Goal: Transaction & Acquisition: Purchase product/service

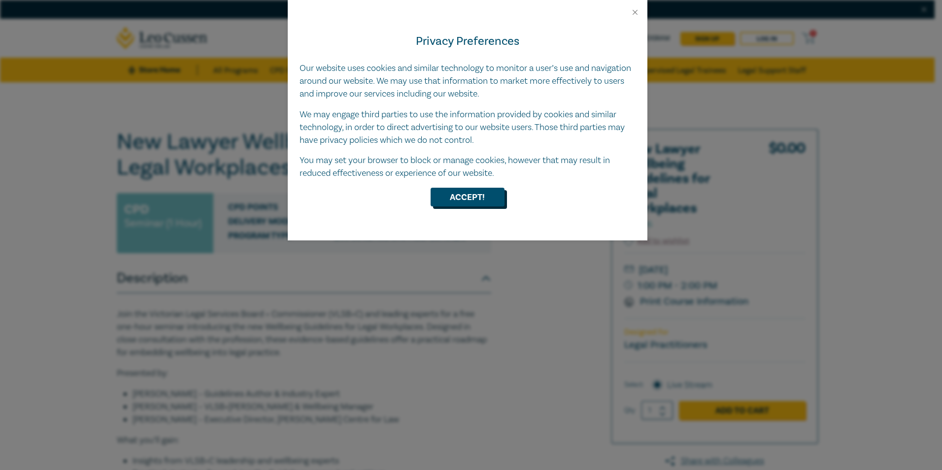
drag, startPoint x: 427, startPoint y: 188, endPoint x: 452, endPoint y: 199, distance: 26.7
click at [428, 189] on div "Accept!" at bounding box center [468, 197] width 336 height 19
click at [461, 200] on button "Accept!" at bounding box center [468, 197] width 74 height 19
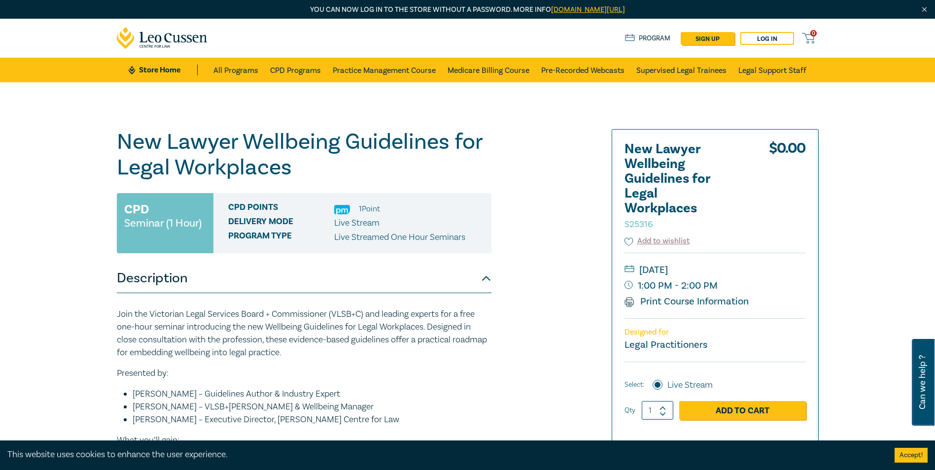
click at [593, 324] on div at bounding box center [705, 385] width 238 height 513
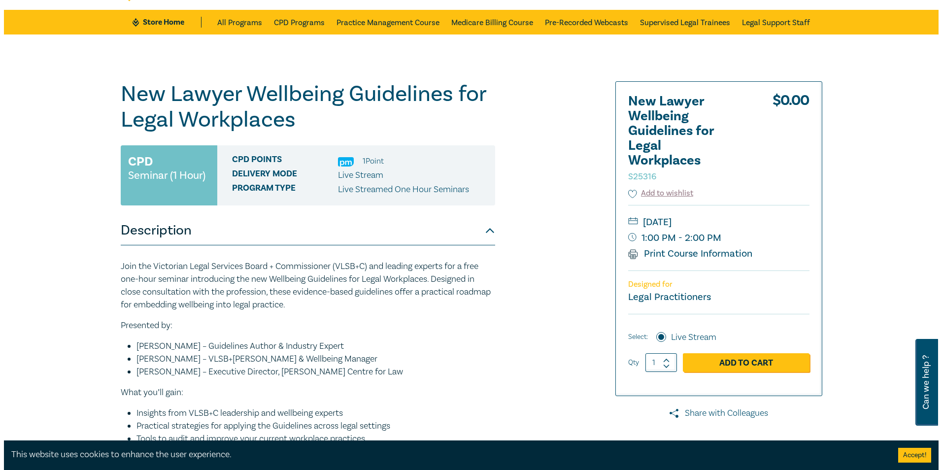
scroll to position [148, 0]
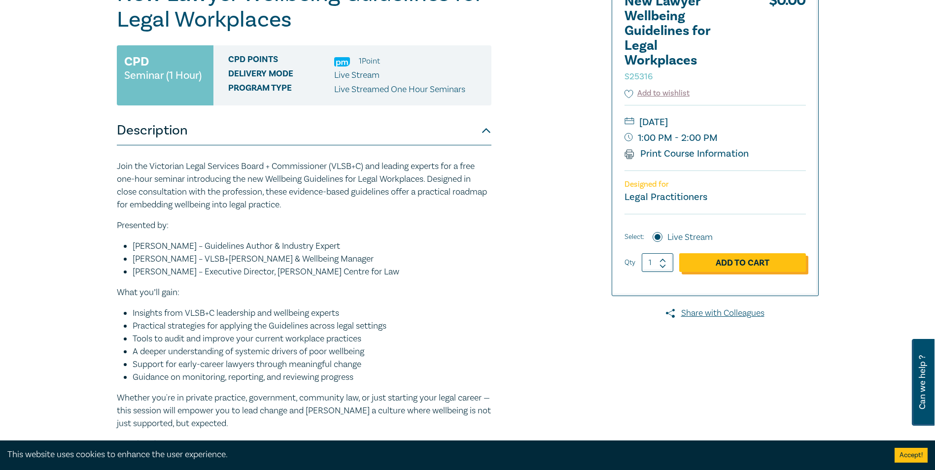
click at [752, 259] on link "Add to Cart" at bounding box center [742, 262] width 127 height 19
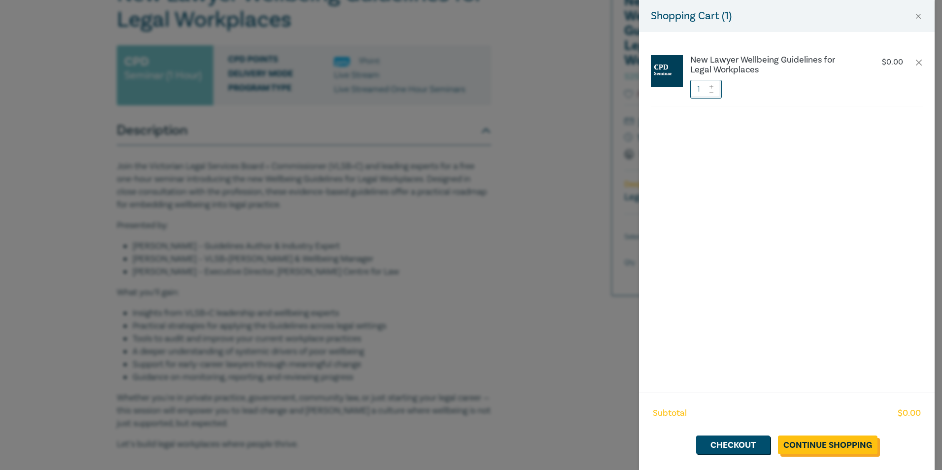
click at [836, 444] on link "Continue Shopping" at bounding box center [828, 445] width 100 height 19
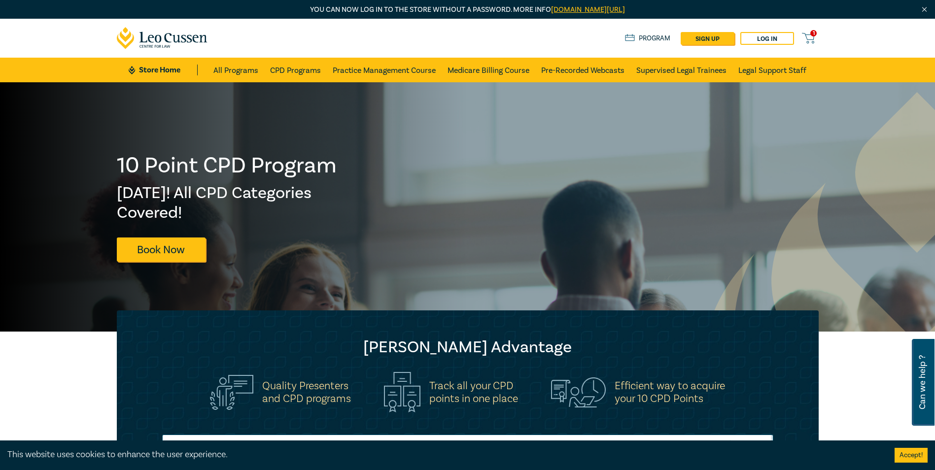
click at [802, 36] on div "Store Home About us Program sign up Log in 1" at bounding box center [722, 38] width 194 height 13
click at [808, 39] on icon at bounding box center [808, 38] width 12 height 12
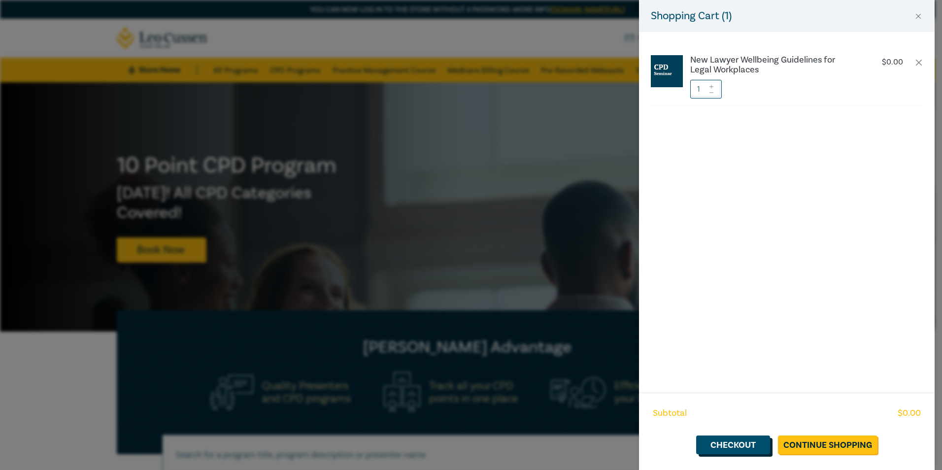
click at [699, 440] on link "Checkout" at bounding box center [733, 445] width 74 height 19
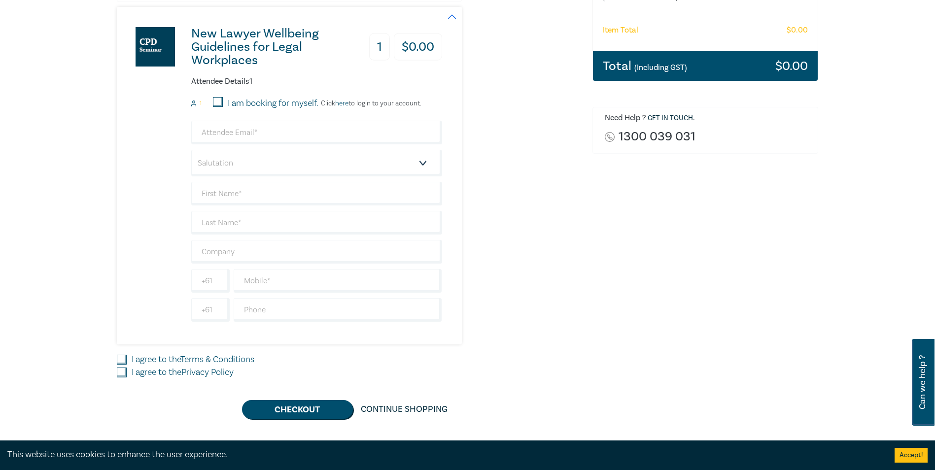
scroll to position [246, 0]
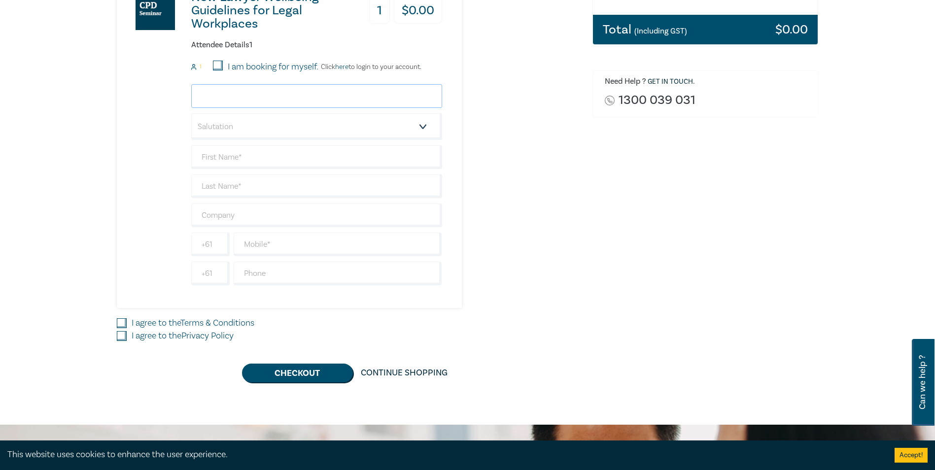
click at [226, 93] on input "email" at bounding box center [316, 96] width 251 height 24
drag, startPoint x: 218, startPoint y: 67, endPoint x: 225, endPoint y: 81, distance: 16.5
click at [218, 67] on input "I am booking for myself." at bounding box center [218, 66] width 10 height 10
checkbox input "true"
drag, startPoint x: 257, startPoint y: 97, endPoint x: 266, endPoint y: 95, distance: 8.6
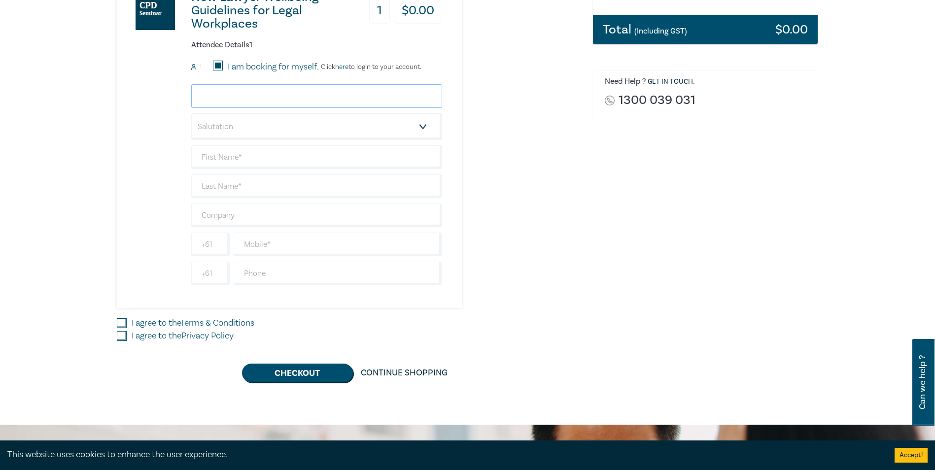
click at [257, 97] on input "email" at bounding box center [316, 96] width 251 height 24
type input "j"
type input "[EMAIL_ADDRESS][DOMAIN_NAME]"
select select "Ms."
type input "[PERSON_NAME]"
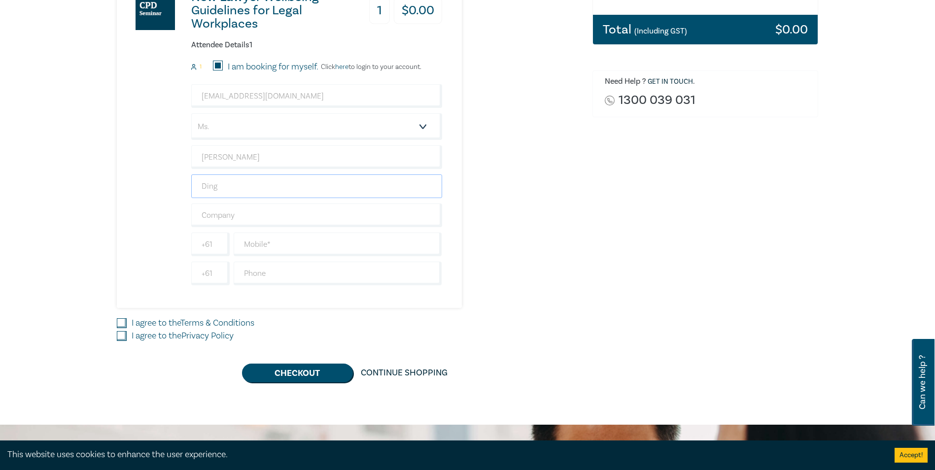
type input "Ding"
type input "D"
type input "[PERSON_NAME] Lawyers"
type input "0"
type input "+61"
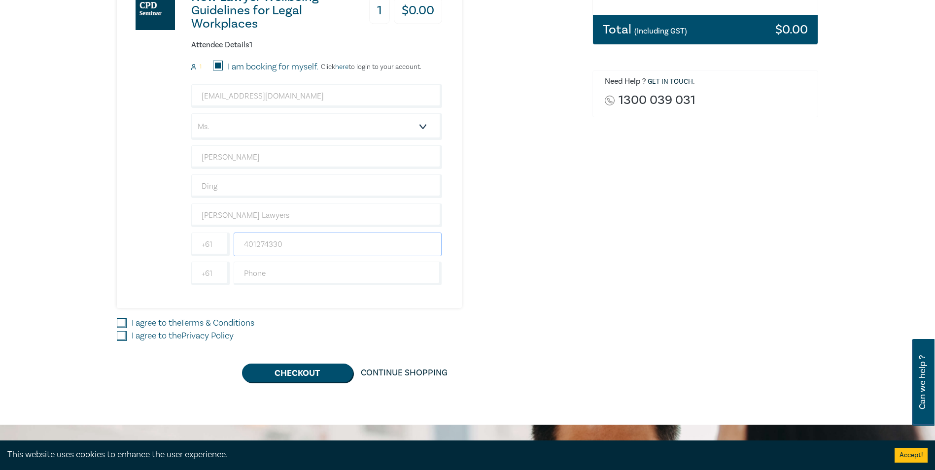
type input "401274330"
click at [125, 321] on input "I agree to the Terms & Conditions" at bounding box center [122, 323] width 10 height 10
checkbox input "true"
click at [124, 338] on input "I agree to the Privacy Policy" at bounding box center [122, 336] width 10 height 10
checkbox input "true"
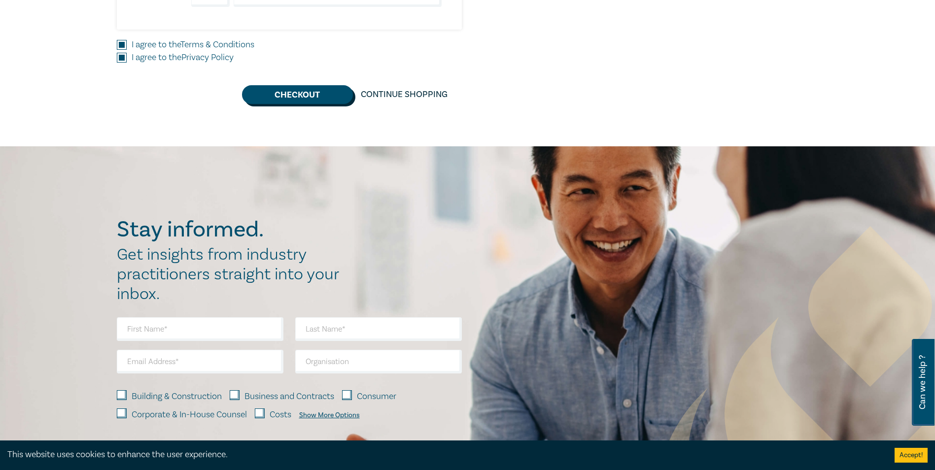
scroll to position [542, 0]
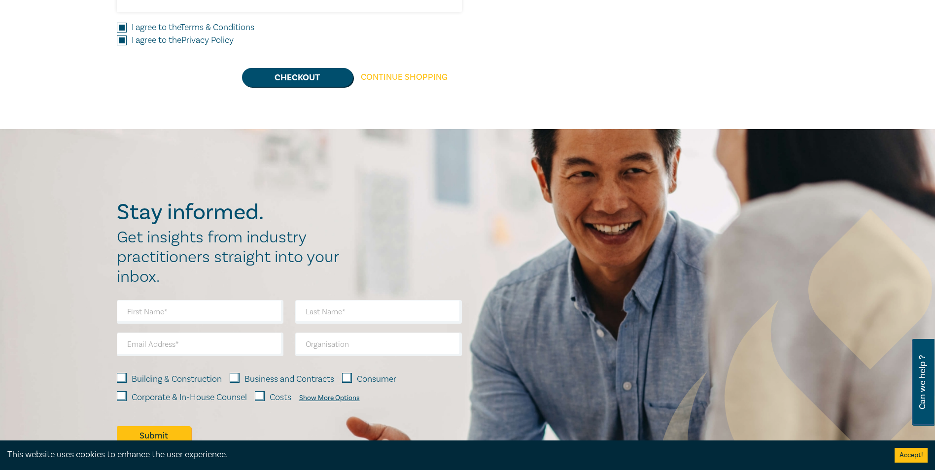
click at [399, 81] on link "Continue Shopping" at bounding box center [404, 77] width 103 height 19
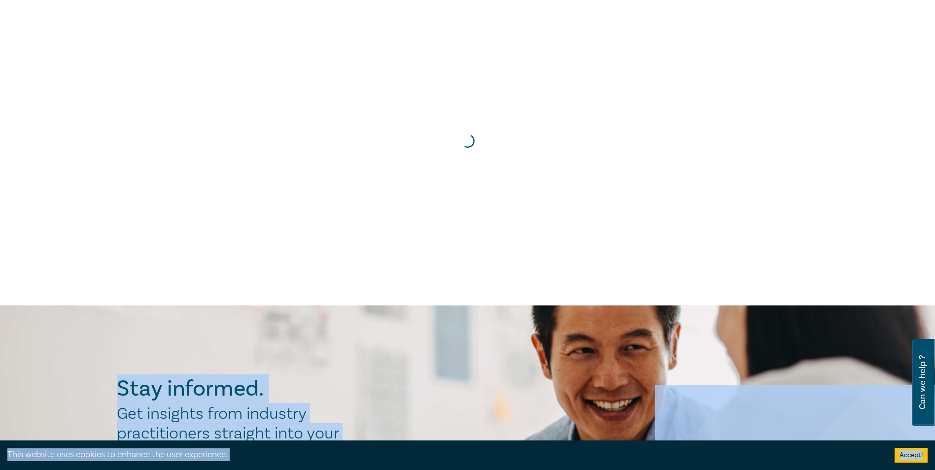
scroll to position [10, 0]
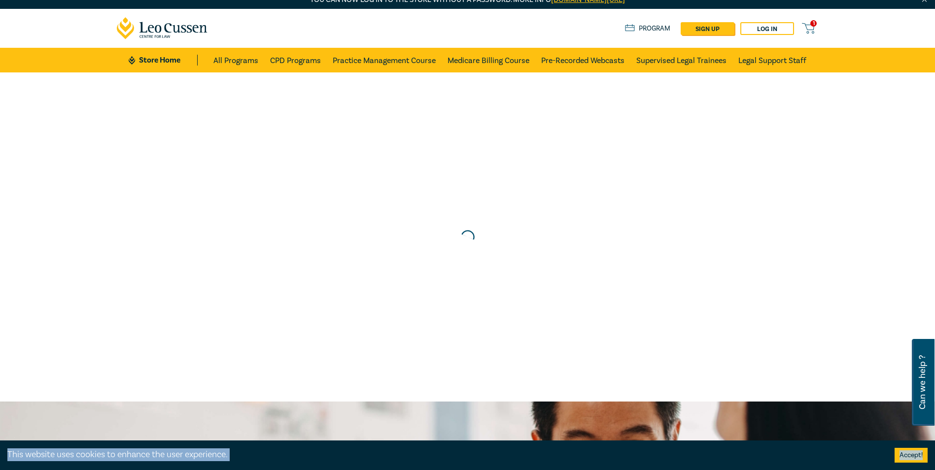
drag, startPoint x: 399, startPoint y: 81, endPoint x: 384, endPoint y: 110, distance: 32.6
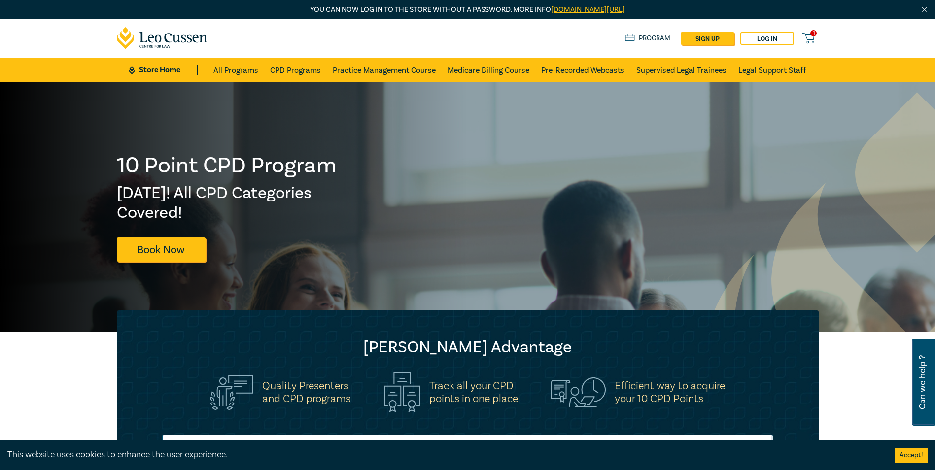
click at [797, 31] on div "1 $ 0.00 Store Home About us Program sign up Log in 1" at bounding box center [468, 38] width 714 height 39
click at [813, 36] on span "1" at bounding box center [813, 33] width 6 height 6
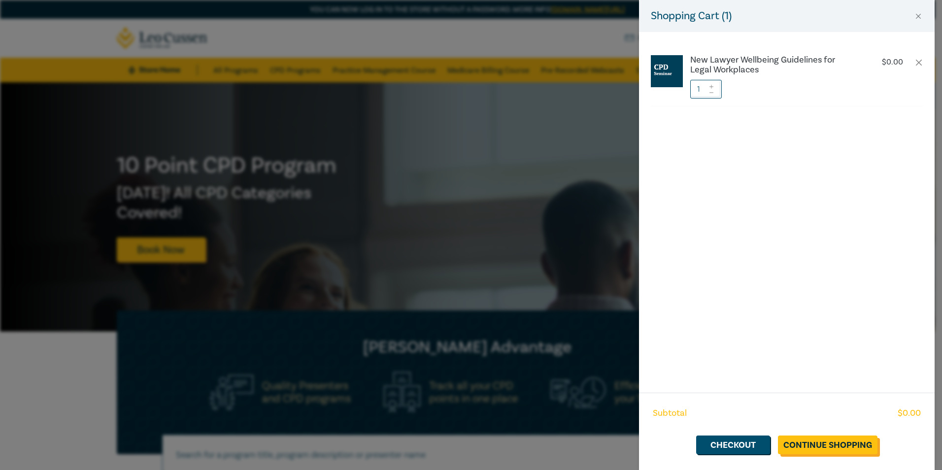
click at [849, 448] on link "Continue Shopping" at bounding box center [828, 445] width 100 height 19
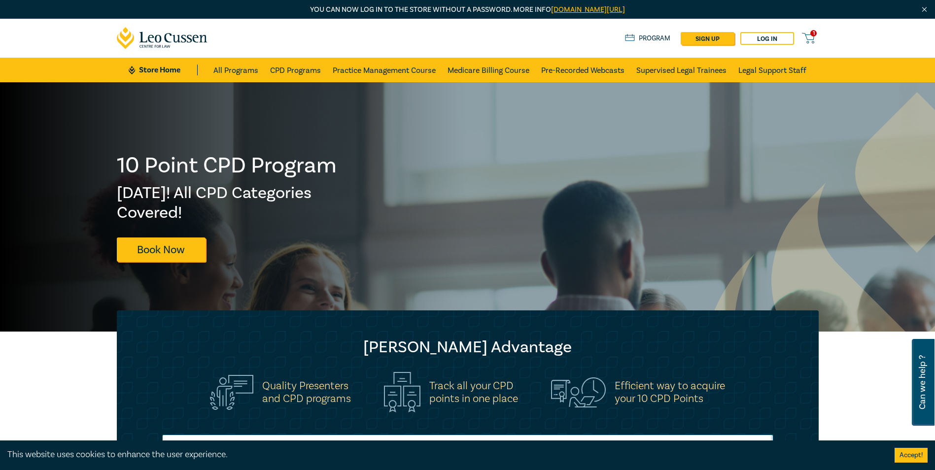
click at [816, 37] on link "1" at bounding box center [810, 38] width 16 height 12
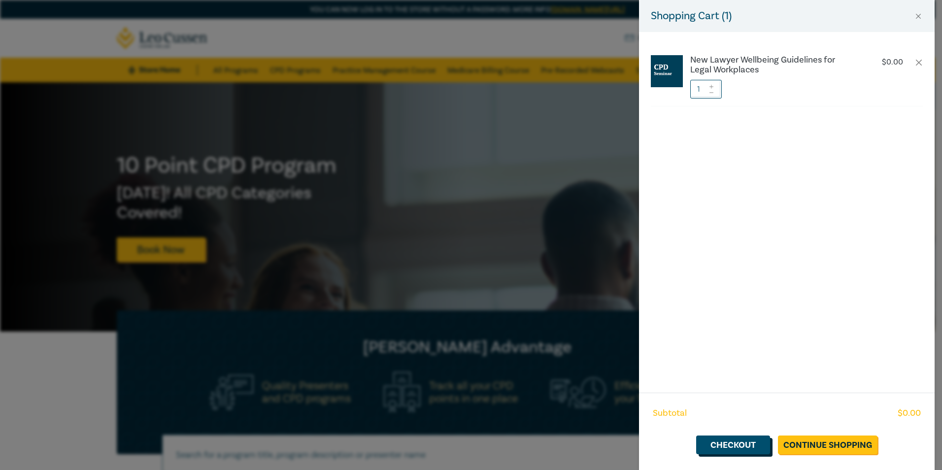
click at [765, 445] on link "Checkout" at bounding box center [733, 445] width 74 height 19
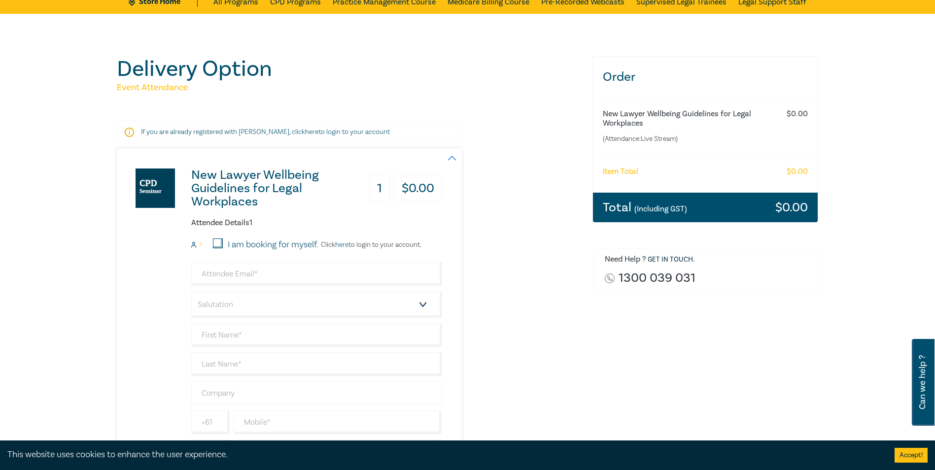
scroll to position [148, 0]
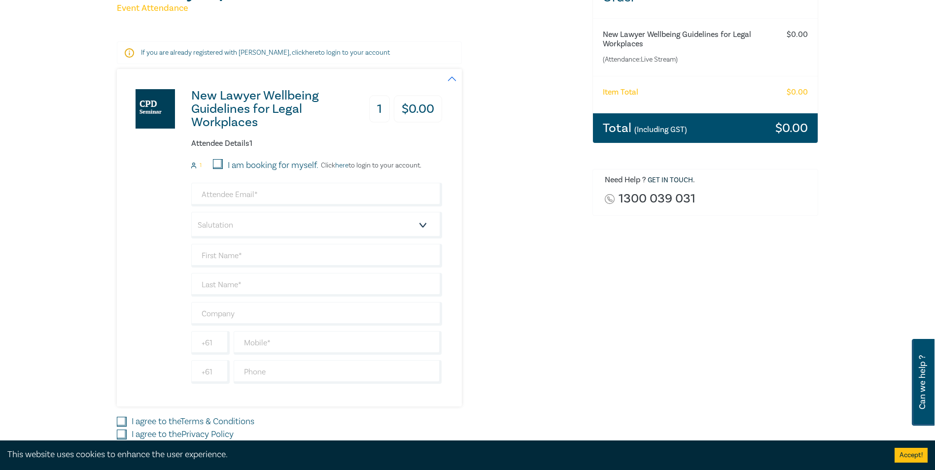
drag, startPoint x: 216, startPoint y: 168, endPoint x: 231, endPoint y: 180, distance: 19.3
click at [217, 168] on input "I am booking for myself." at bounding box center [218, 164] width 10 height 10
checkbox input "true"
click at [251, 195] on input "email" at bounding box center [316, 195] width 251 height 24
type input "[EMAIL_ADDRESS][DOMAIN_NAME]"
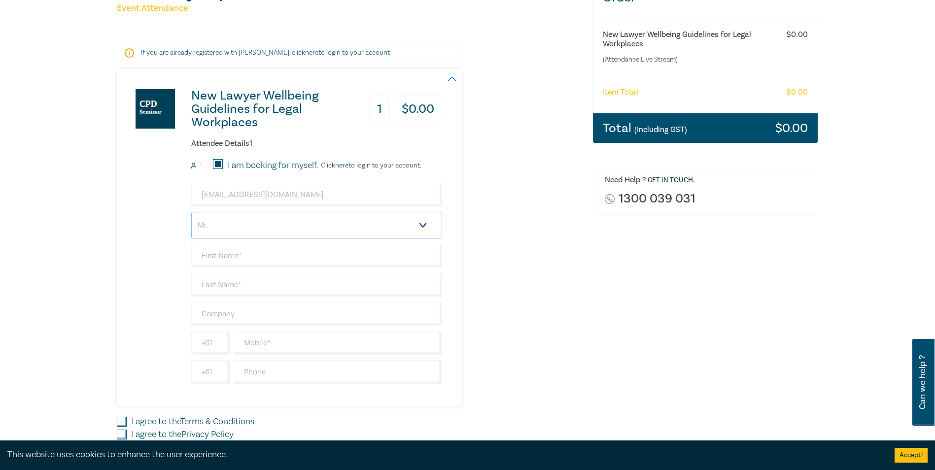
select select "Ms."
type input "[PERSON_NAME]"
type input "Ding"
type input "[PERSON_NAME] Lawyers"
type input "0"
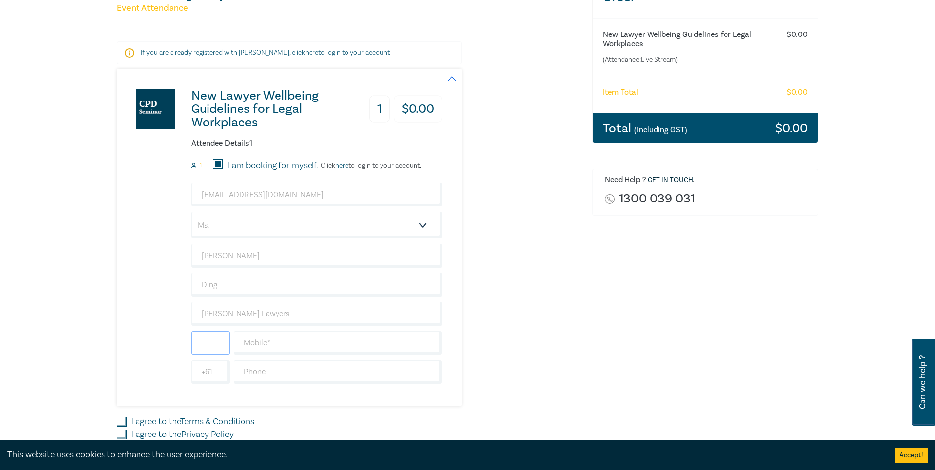
type input "-"
type input "0"
type input "="
type input "401274330"
click at [696, 283] on div "Order New Lawyer Wellbeing Guidelines for Legal Workplaces (Attendance: Live St…" at bounding box center [705, 229] width 238 height 504
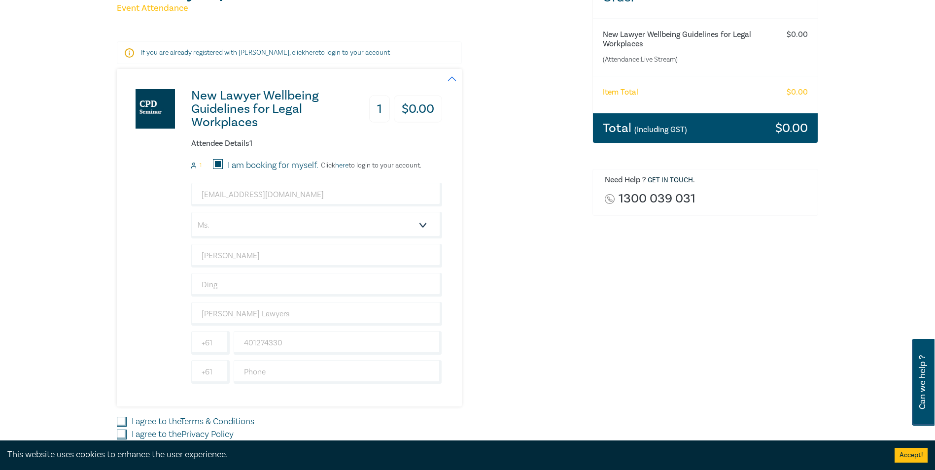
click at [116, 422] on div "Delivery Option Event Attendance If you are already registered with [PERSON_NAM…" at bounding box center [349, 229] width 476 height 504
click at [120, 433] on input "I agree to the Privacy Policy" at bounding box center [122, 435] width 10 height 10
checkbox input "true"
click at [120, 417] on input "I agree to the Terms & Conditions" at bounding box center [122, 422] width 10 height 10
checkbox input "true"
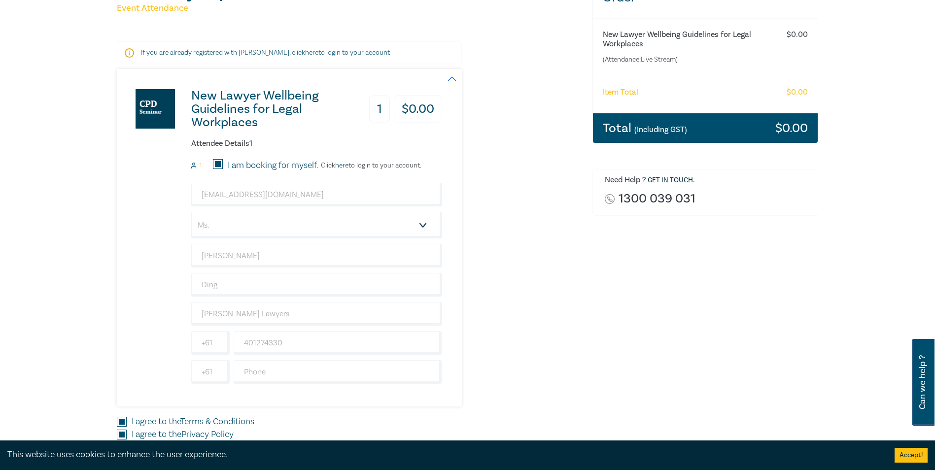
scroll to position [394, 0]
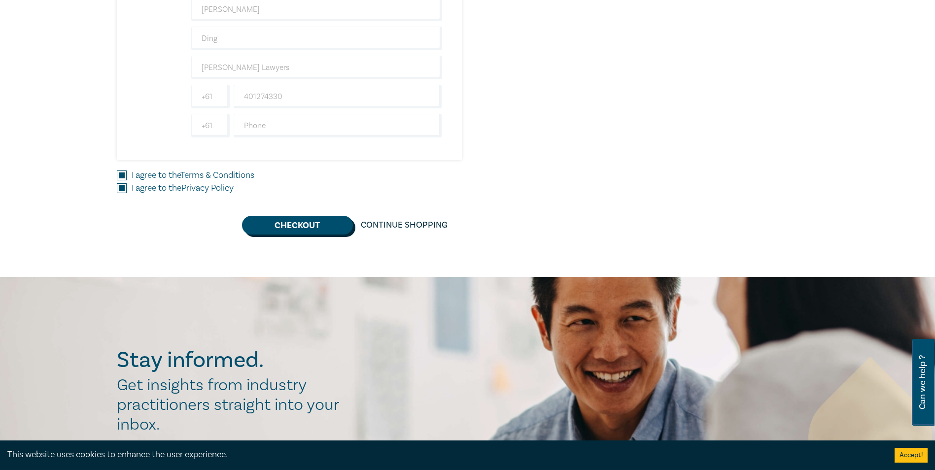
click at [308, 229] on button "Checkout" at bounding box center [297, 225] width 111 height 19
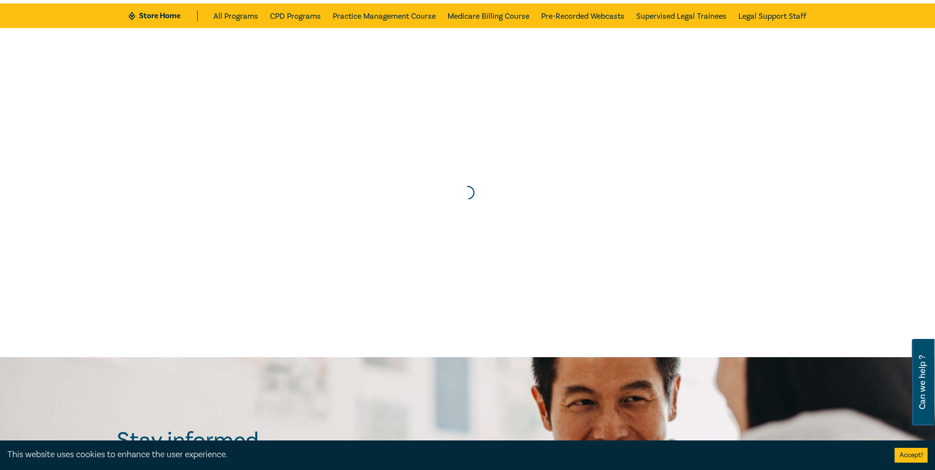
scroll to position [0, 0]
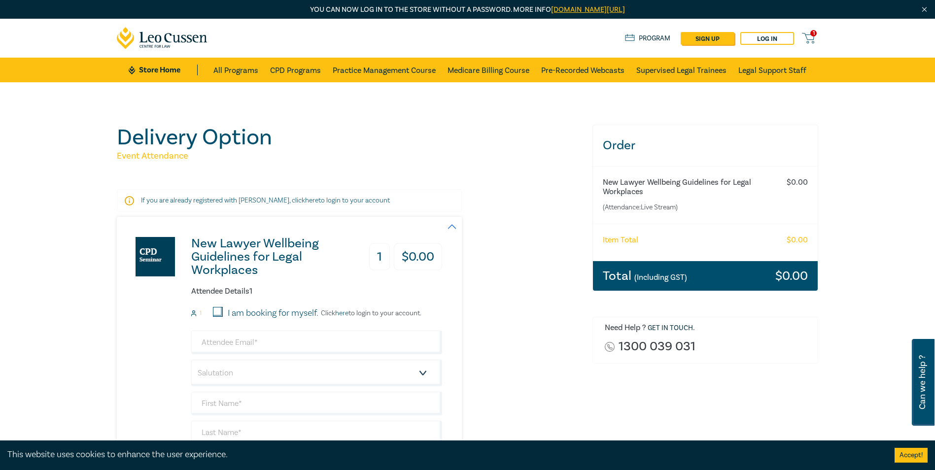
click at [815, 35] on span "1" at bounding box center [813, 33] width 6 height 6
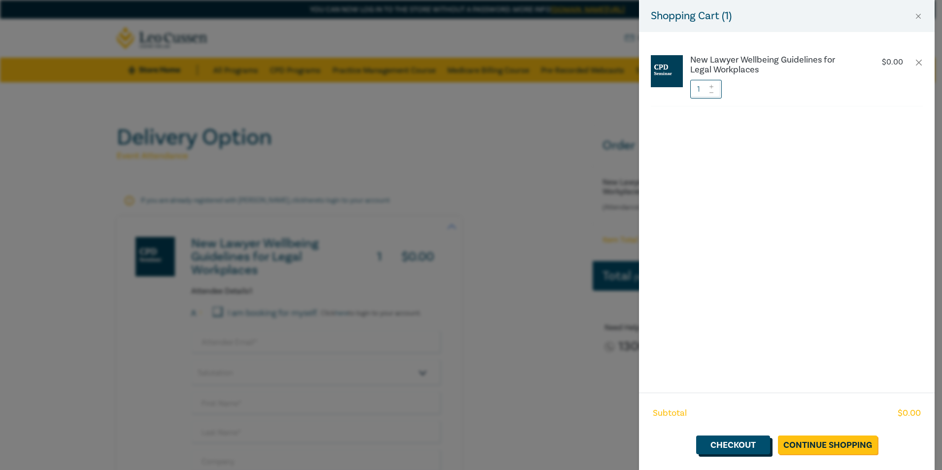
click at [757, 443] on link "Checkout" at bounding box center [733, 445] width 74 height 19
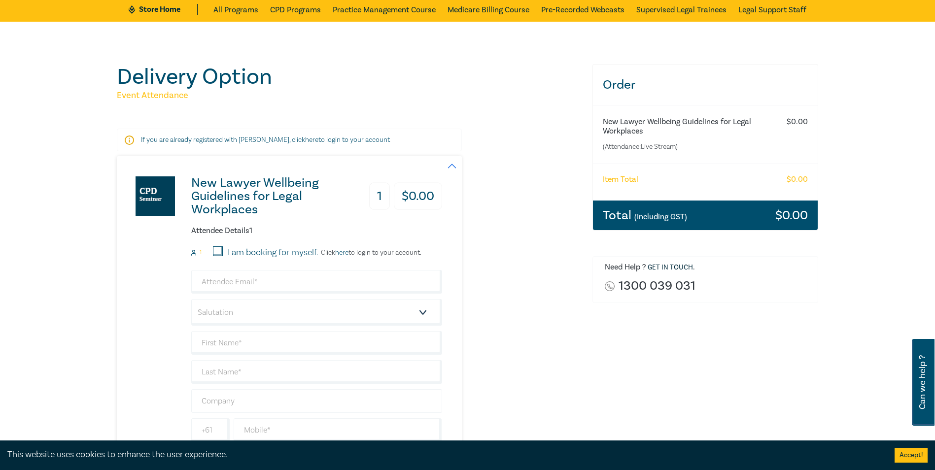
scroll to position [148, 0]
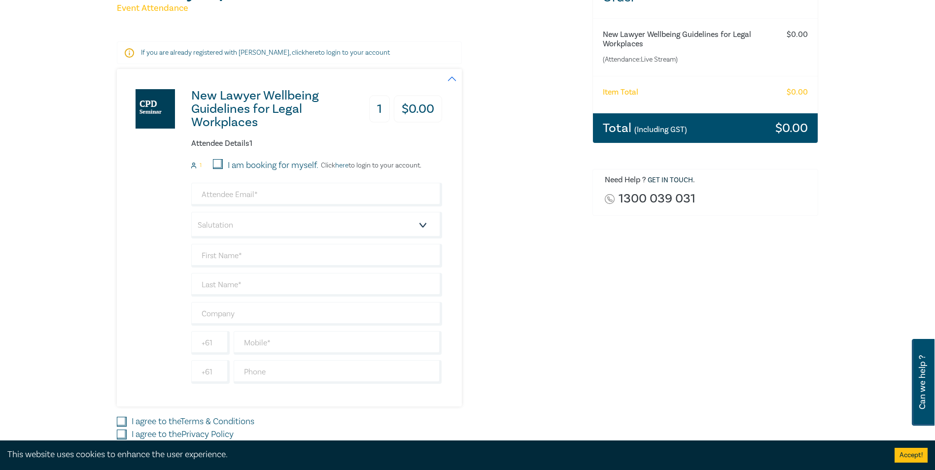
click at [241, 182] on form "1 I am booking for myself. Click here to login to your account. Salutation Mr. …" at bounding box center [316, 271] width 251 height 225
click at [217, 161] on input "I am booking for myself." at bounding box center [218, 164] width 10 height 10
checkbox input "true"
click at [232, 191] on input "email" at bounding box center [316, 195] width 251 height 24
type input "J"
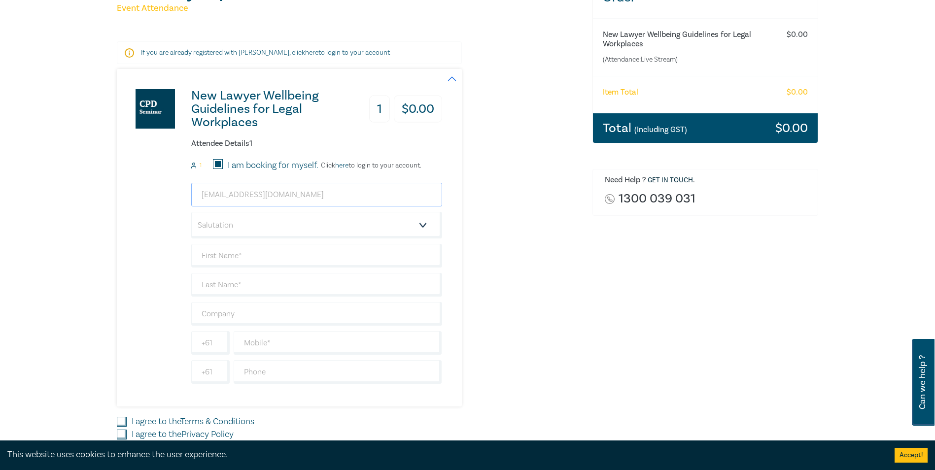
type input "[EMAIL_ADDRESS][DOMAIN_NAME]"
select select "Ms."
type input "[PERSON_NAME]"
type input "Ding"
type input "[EMAIL_ADDRESS][DOMAIN_NAME]"
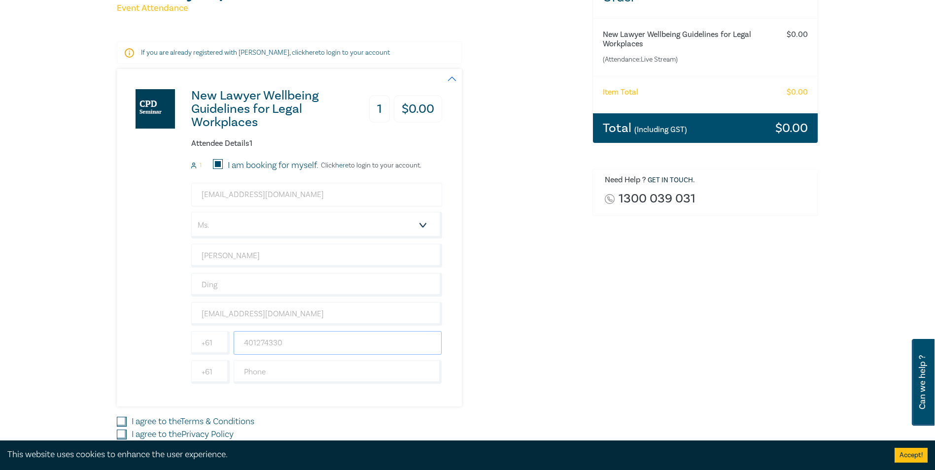
type input "401274330"
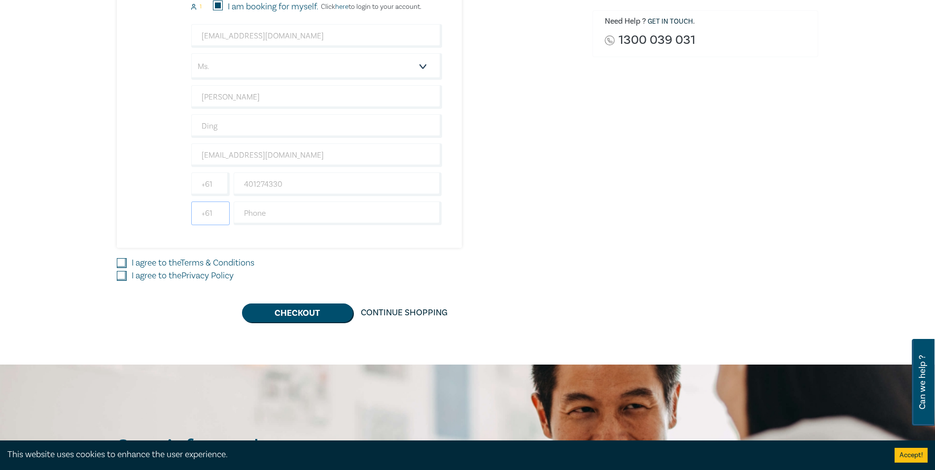
scroll to position [345, 0]
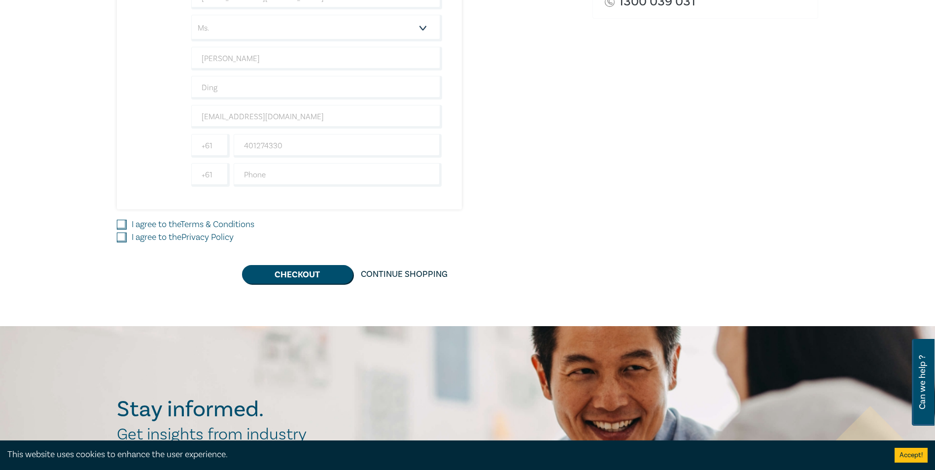
drag, startPoint x: 122, startPoint y: 225, endPoint x: 123, endPoint y: 241, distance: 16.3
click at [122, 227] on input "I agree to the Terms & Conditions" at bounding box center [122, 225] width 10 height 10
checkbox input "true"
click at [123, 241] on input "I agree to the Privacy Policy" at bounding box center [122, 238] width 10 height 10
checkbox input "true"
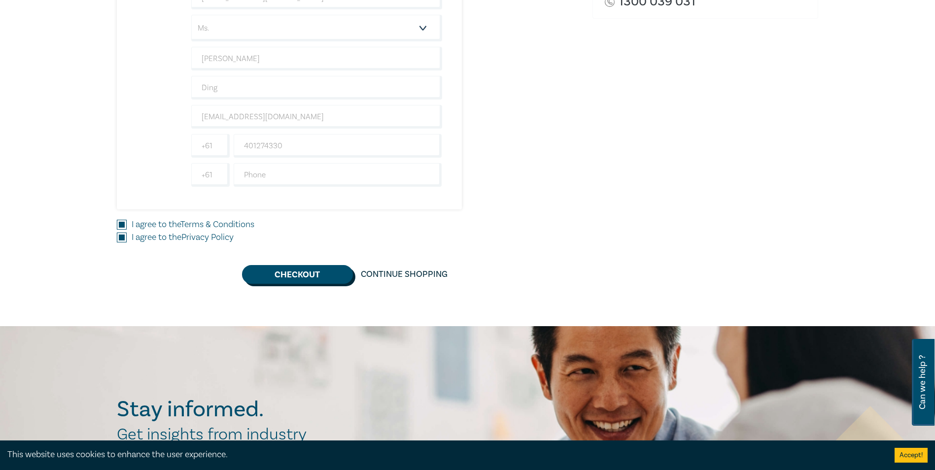
click at [334, 274] on button "Checkout" at bounding box center [297, 274] width 111 height 19
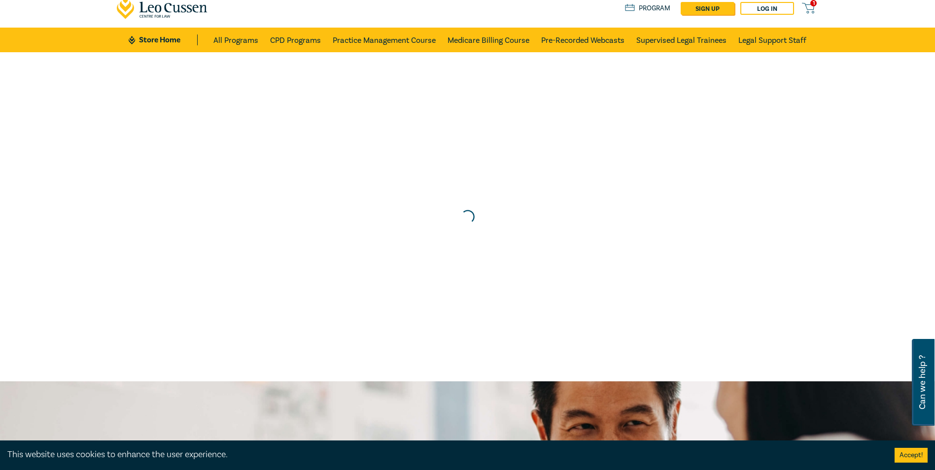
scroll to position [0, 0]
